Goal: Task Accomplishment & Management: Manage account settings

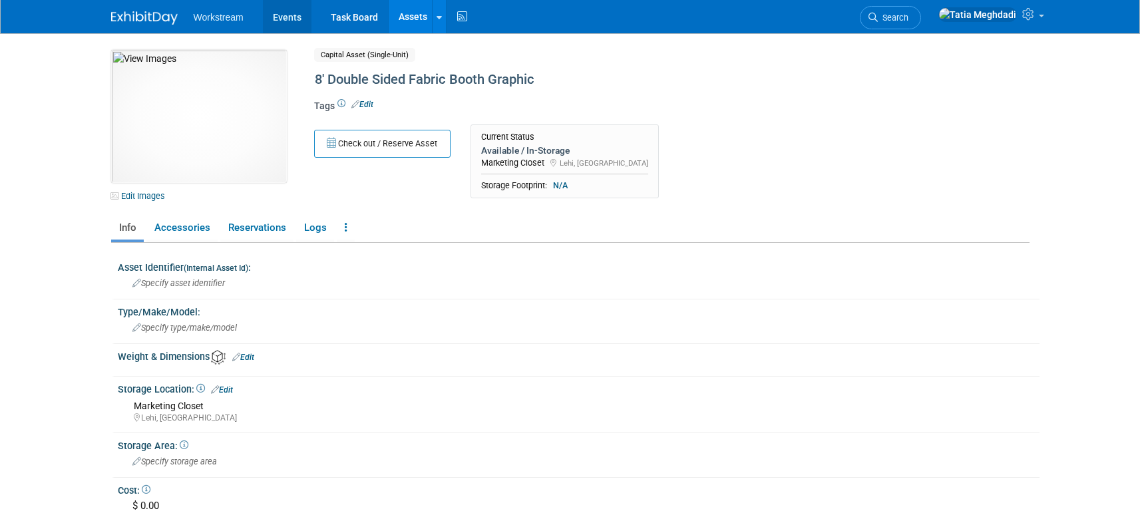
click at [287, 21] on link "Events" at bounding box center [287, 16] width 49 height 33
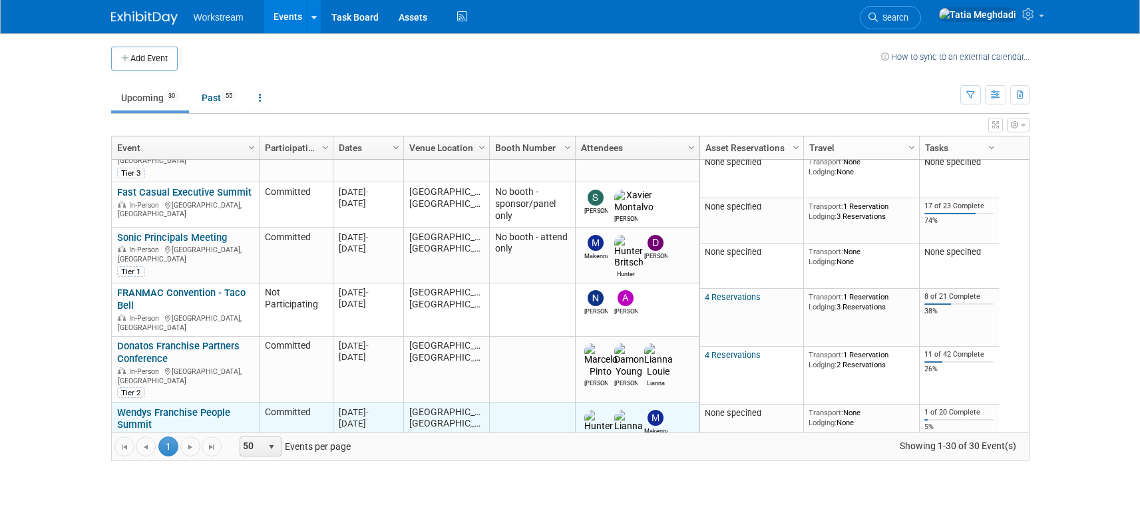
scroll to position [144, 0]
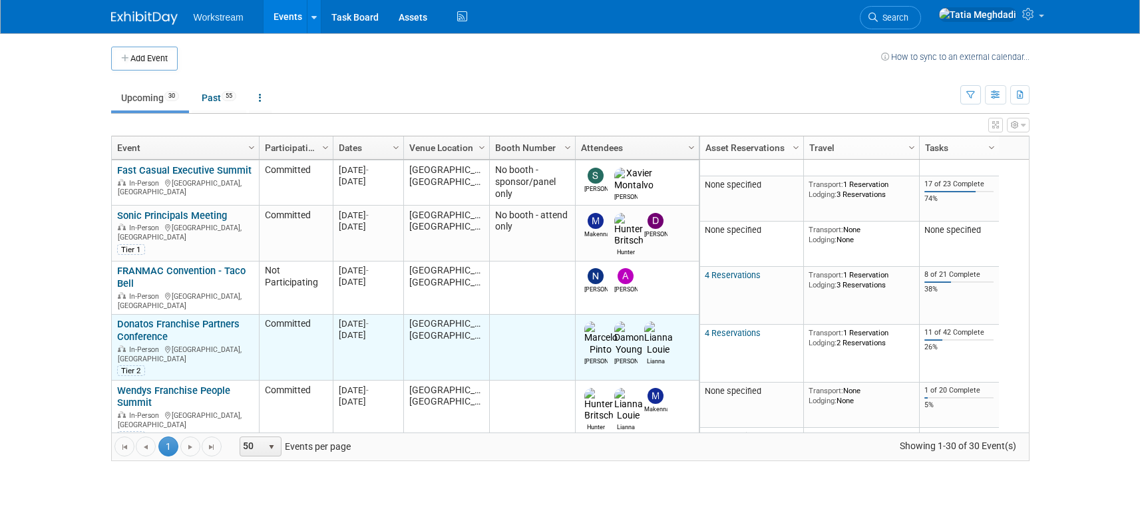
click at [134, 318] on link "Donatos Franchise Partners Conference" at bounding box center [178, 330] width 122 height 25
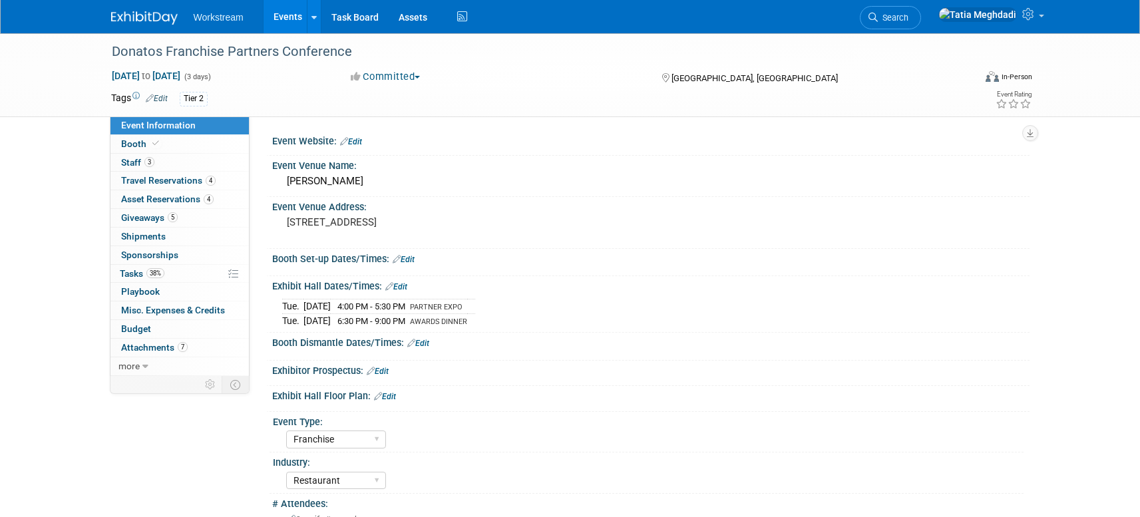
select select "Franchise"
select select "Restaurant"
select select "TBD"
select select "[PERSON_NAME]"
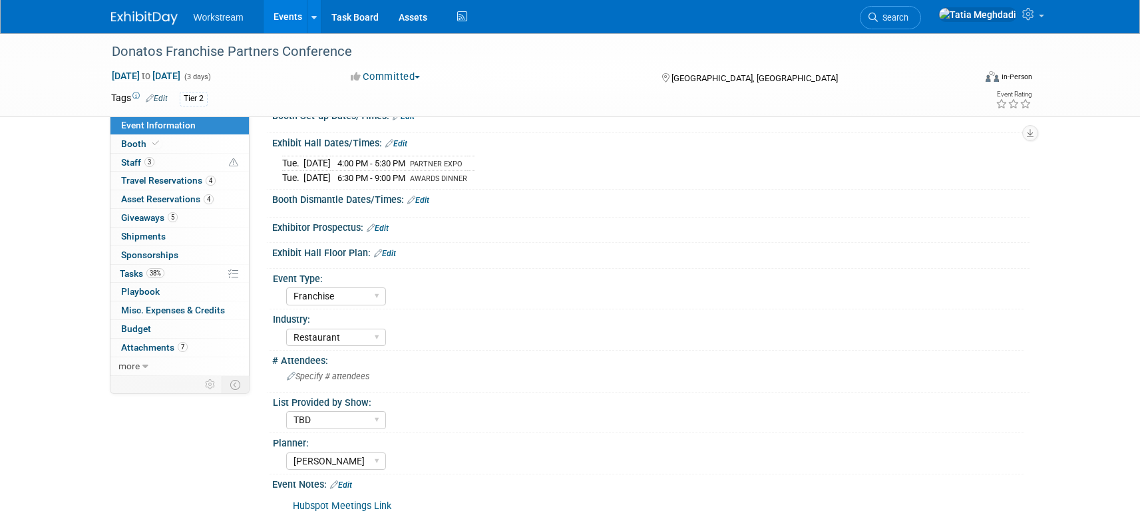
scroll to position [228, 0]
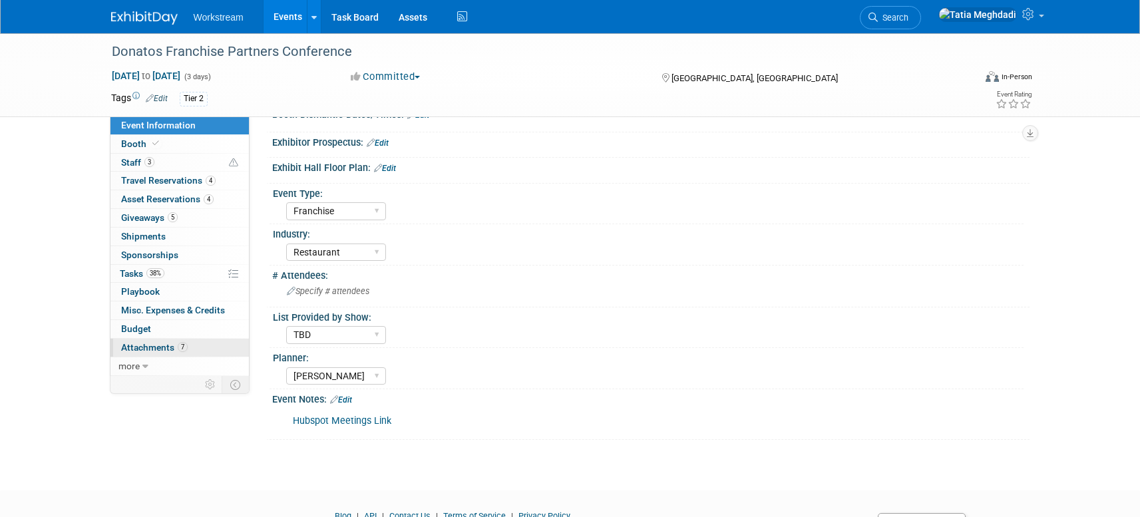
click at [162, 348] on span "Attachments 7" at bounding box center [154, 347] width 67 height 11
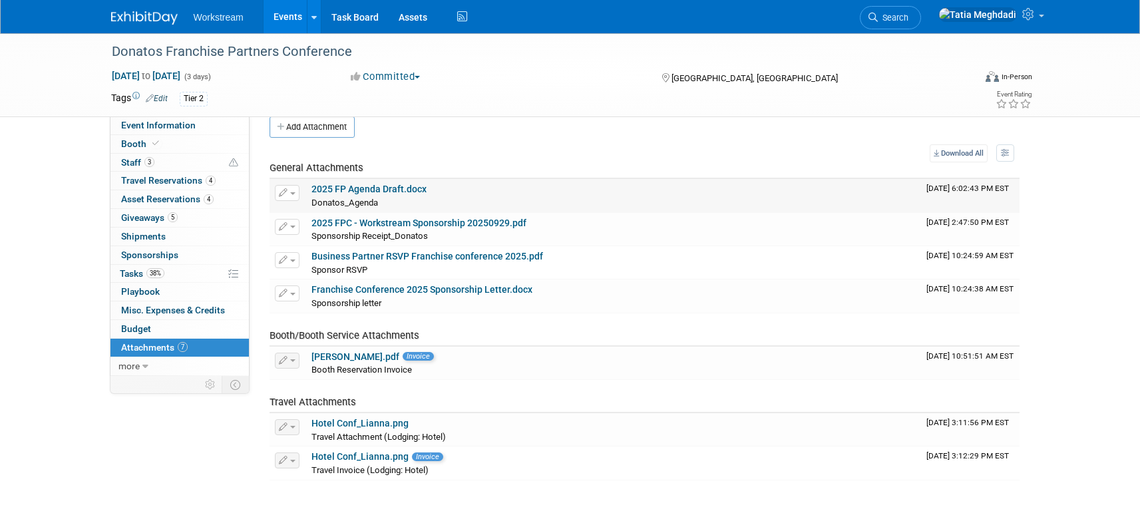
scroll to position [0, 0]
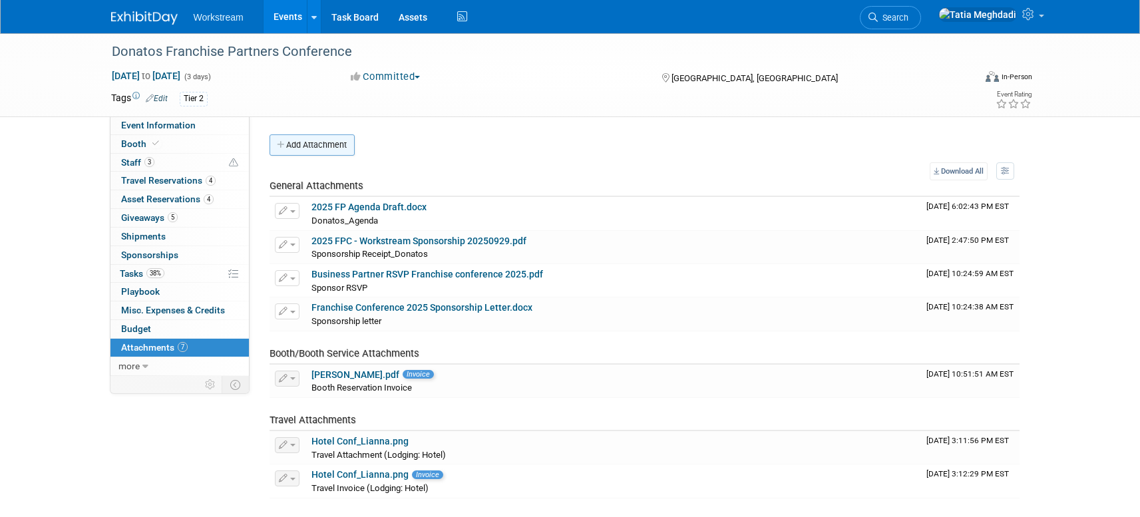
click at [339, 148] on button "Add Attachment" at bounding box center [312, 144] width 85 height 21
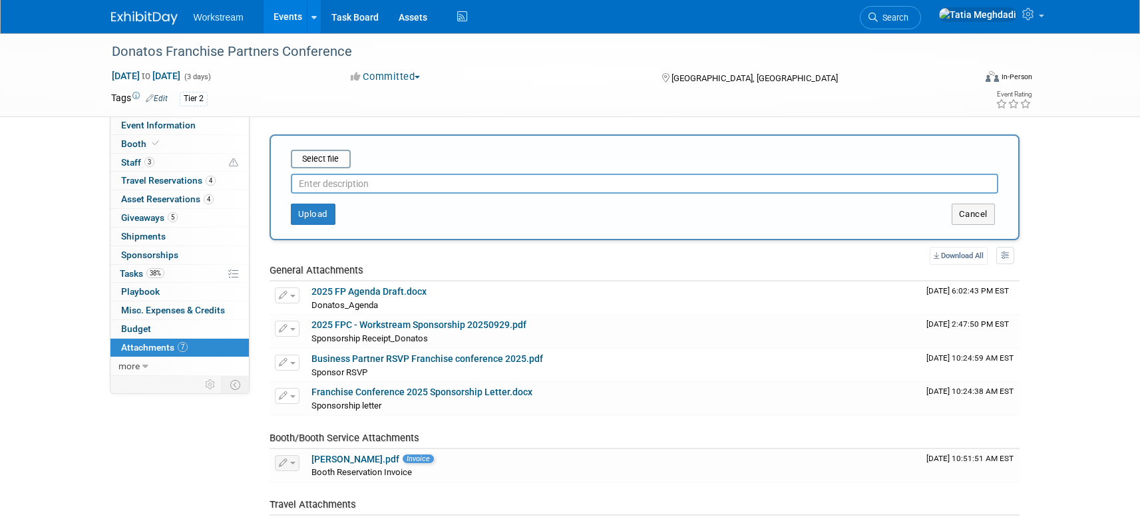
click at [339, 192] on input "text" at bounding box center [644, 184] width 707 height 20
click at [338, 180] on input "text" at bounding box center [644, 184] width 707 height 20
type input "k"
type input "D"
type input "Donatos Promo Flyer"
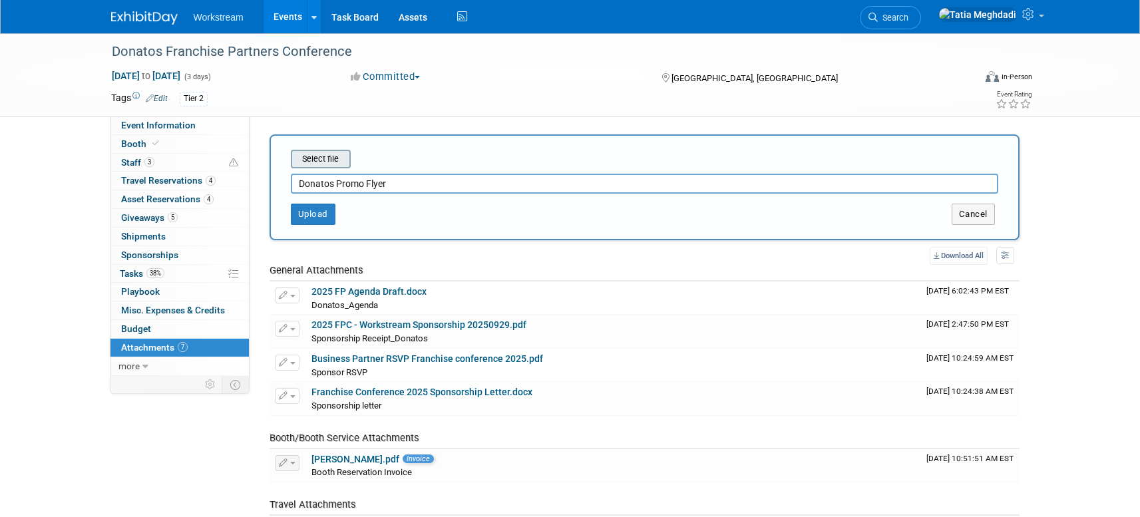
click at [335, 162] on input "file" at bounding box center [270, 159] width 158 height 16
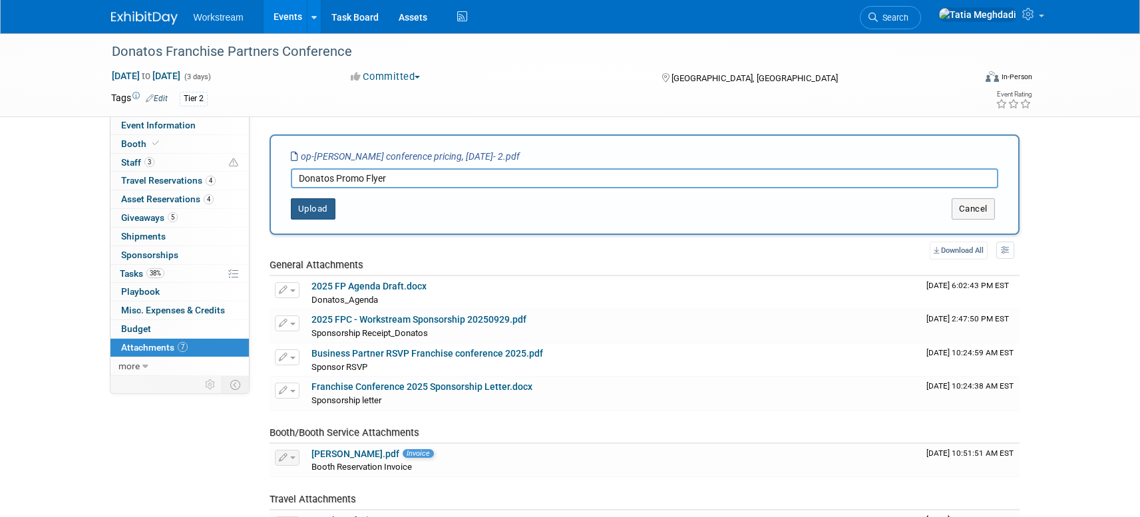
click at [306, 210] on button "Upload" at bounding box center [313, 208] width 45 height 21
